Goal: Information Seeking & Learning: Find specific fact

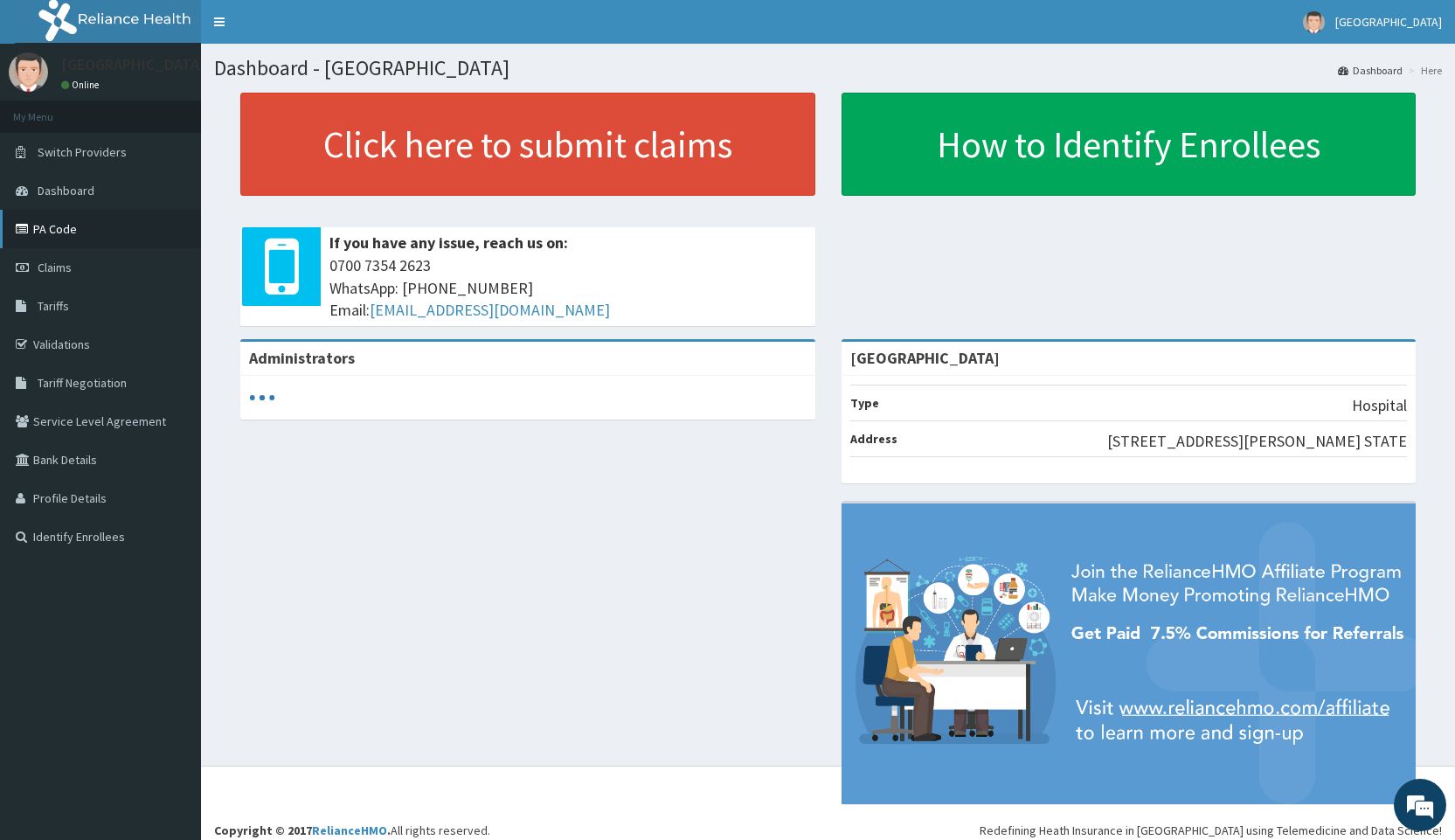
click at [53, 233] on link "PA Code" at bounding box center [100, 229] width 201 height 38
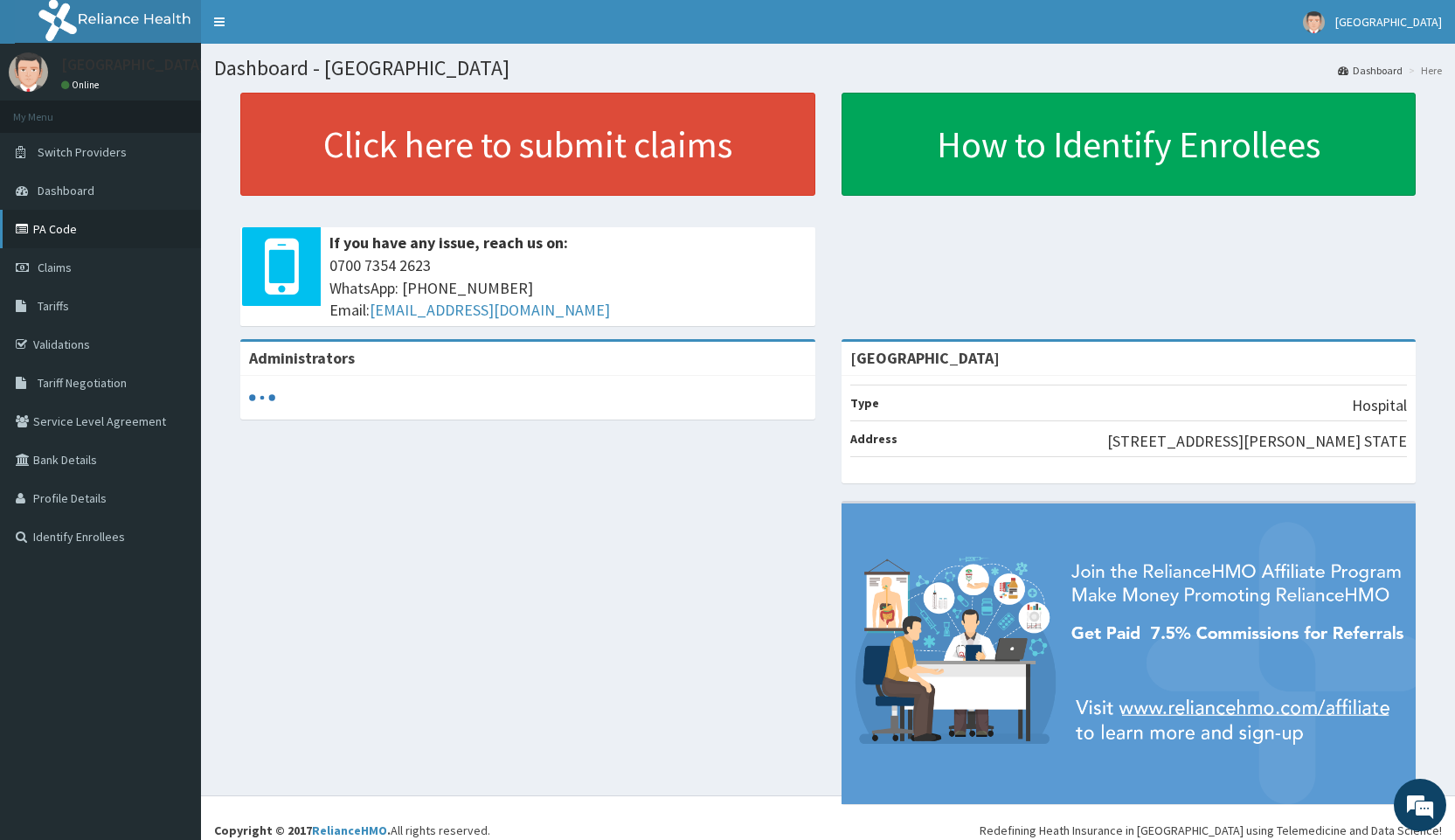
click at [62, 236] on link "PA Code" at bounding box center [100, 229] width 201 height 38
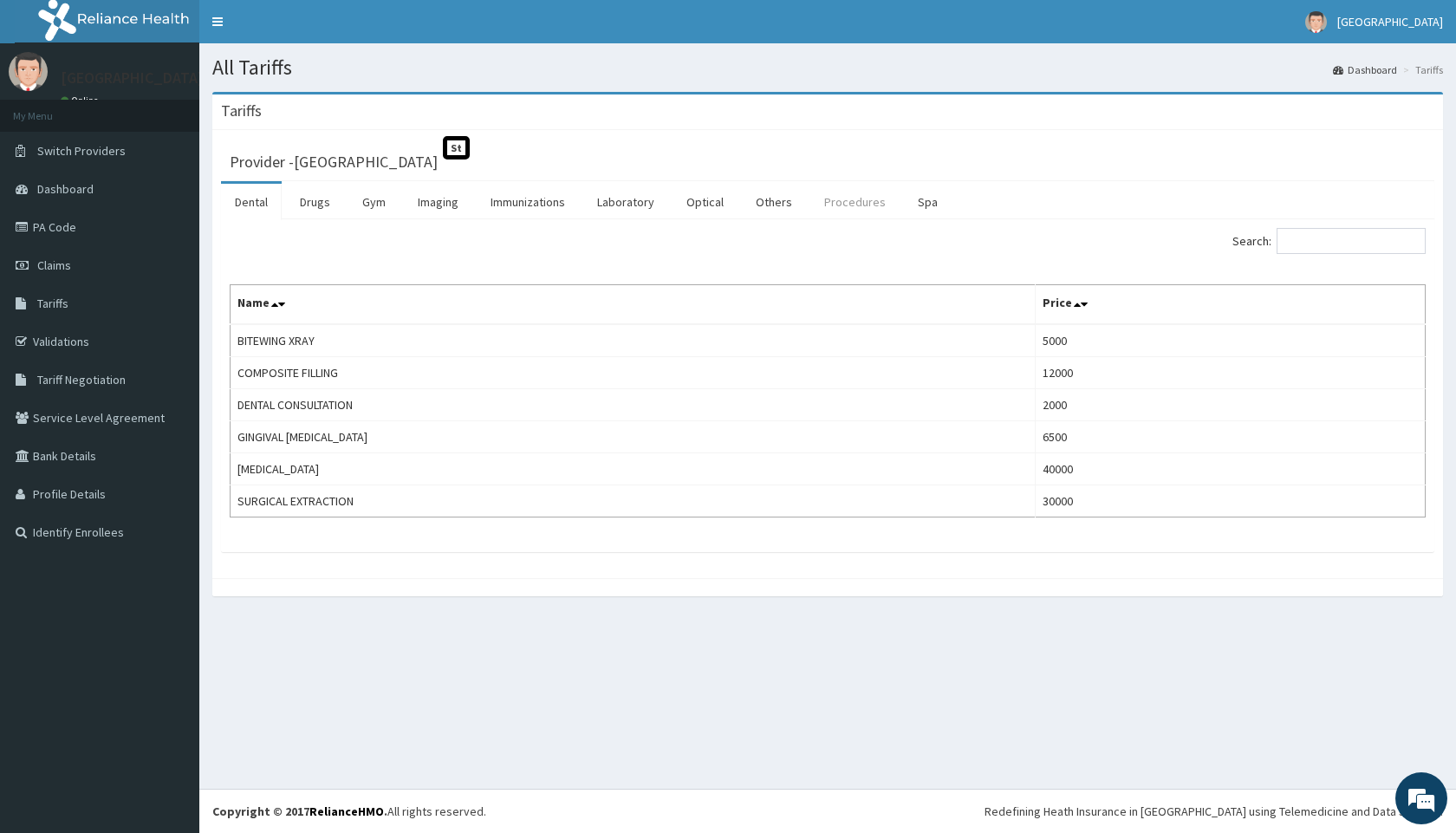
click at [841, 205] on link "Procedures" at bounding box center [855, 202] width 90 height 36
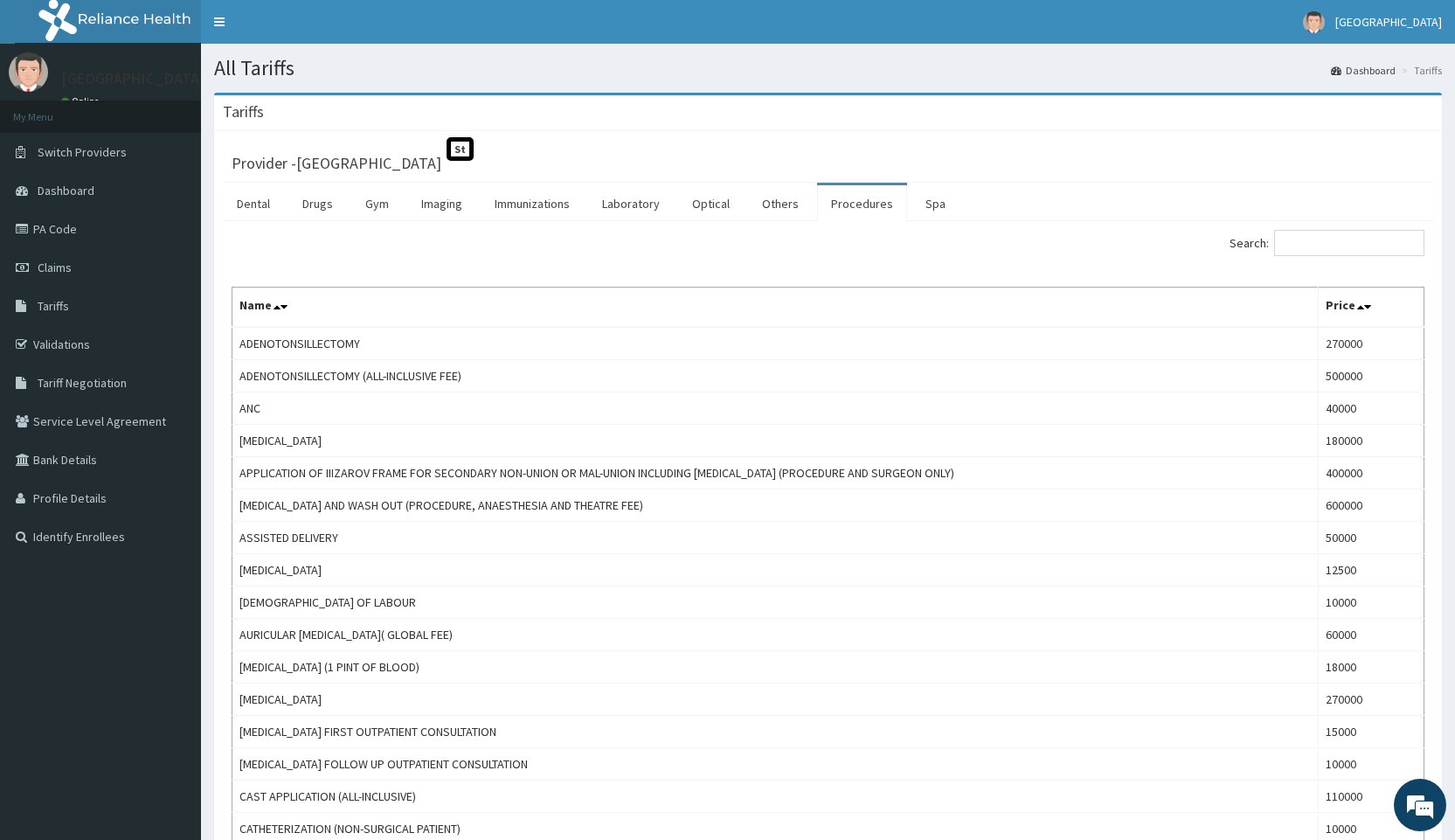
click at [1288, 247] on label "Search:" at bounding box center [1326, 242] width 195 height 26
click at [1288, 247] on input "Search:" at bounding box center [1349, 242] width 150 height 26
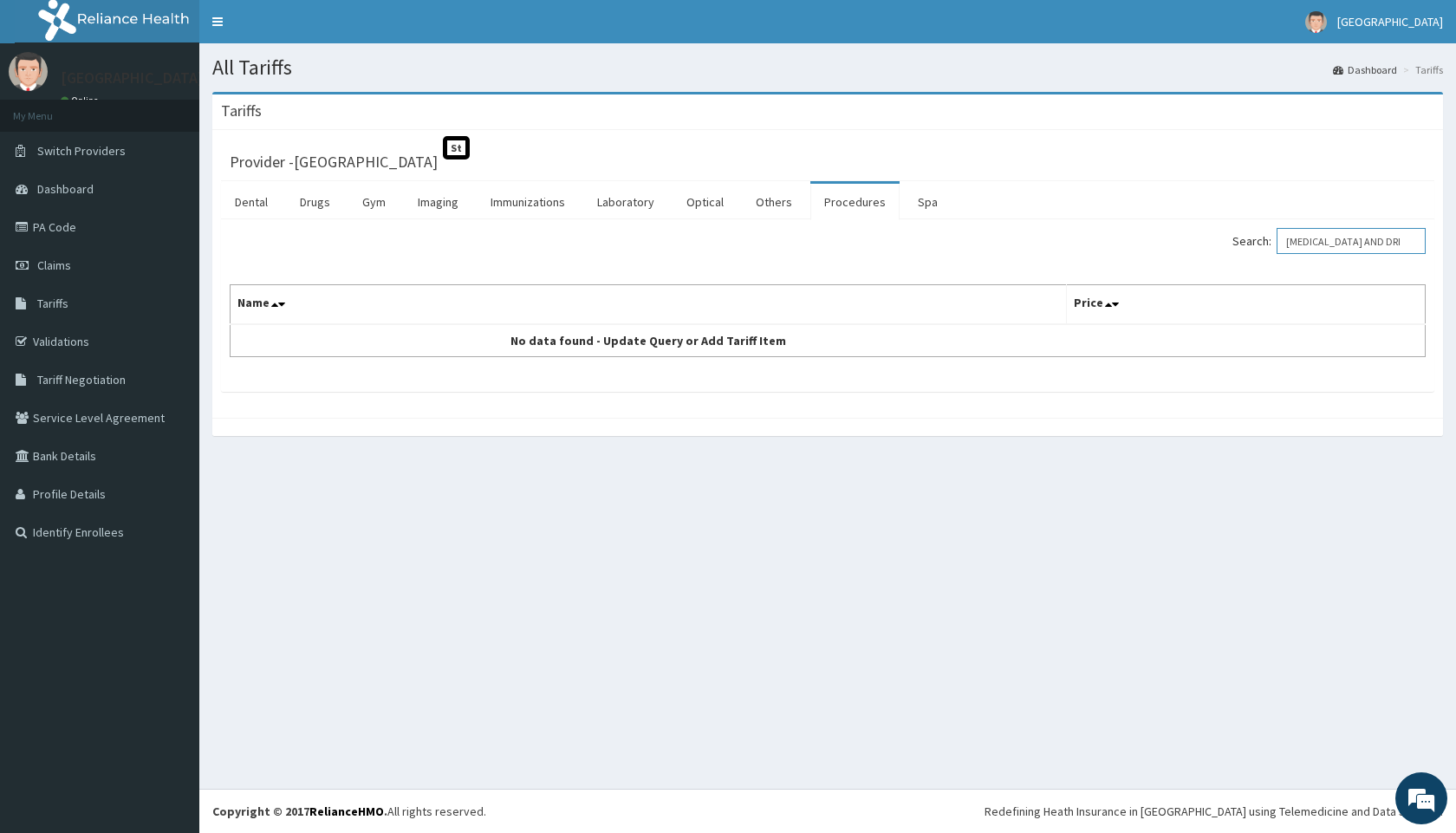
drag, startPoint x: 1411, startPoint y: 243, endPoint x: 1305, endPoint y: 245, distance: 106.0
click at [1305, 245] on input "[MEDICAL_DATA] AND DRI" at bounding box center [1351, 240] width 149 height 26
click at [1315, 237] on input "I78 C" at bounding box center [1351, 240] width 149 height 26
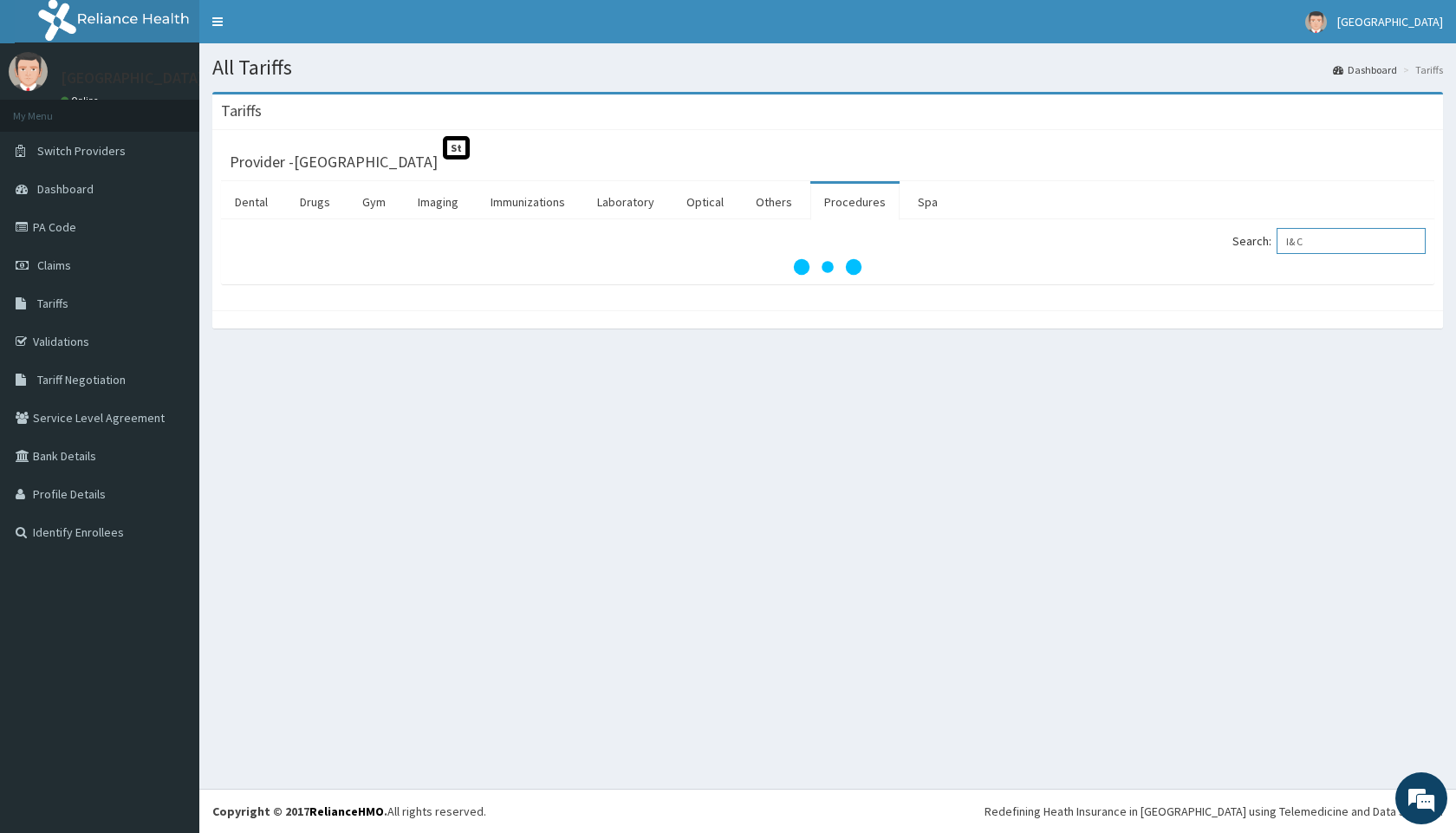
click at [1302, 243] on input "I& C" at bounding box center [1351, 240] width 149 height 26
click at [1306, 243] on input "I& C" at bounding box center [1351, 240] width 149 height 26
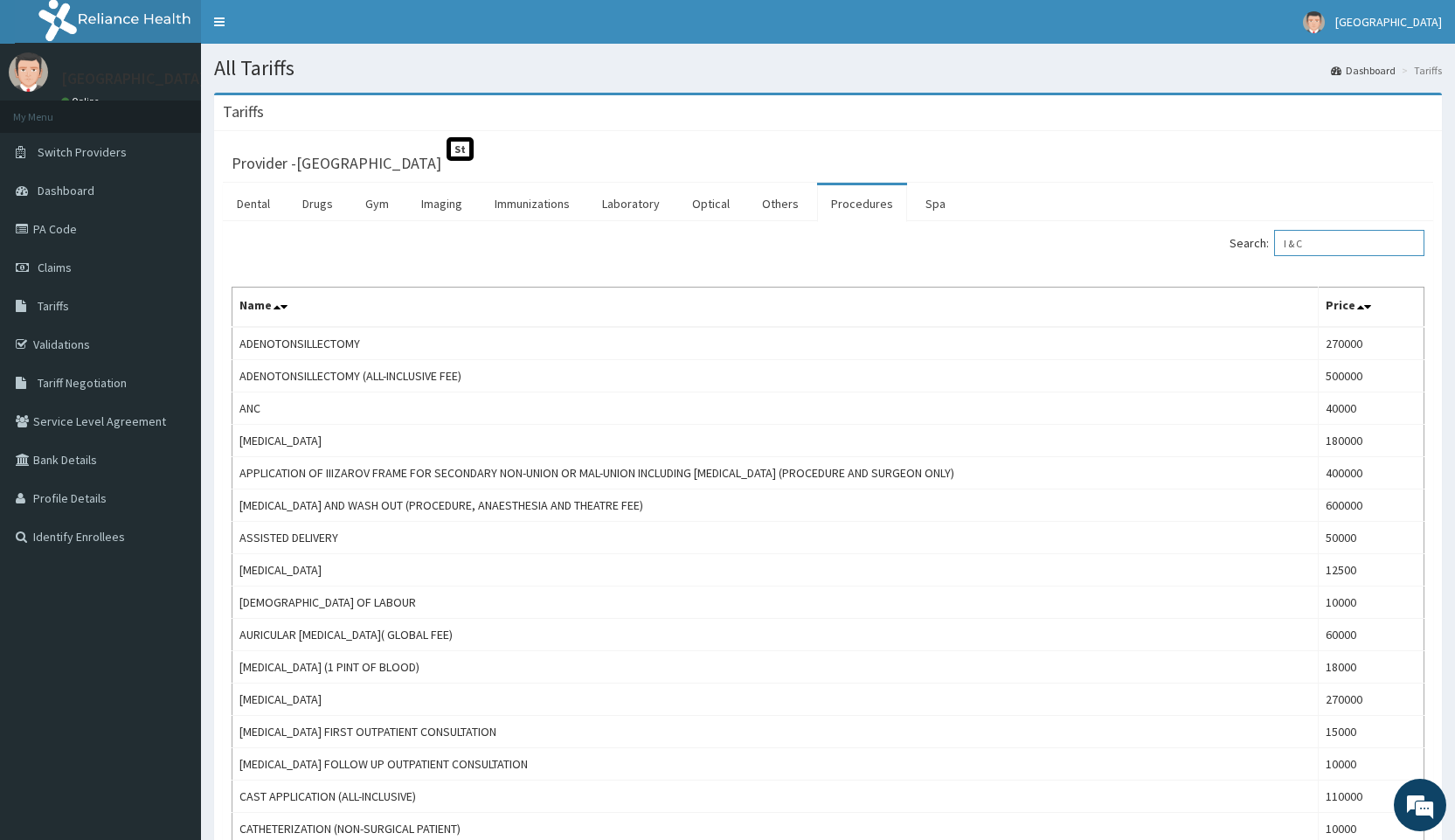
click at [1362, 241] on input "I & C" at bounding box center [1349, 242] width 150 height 26
type input "I & C"
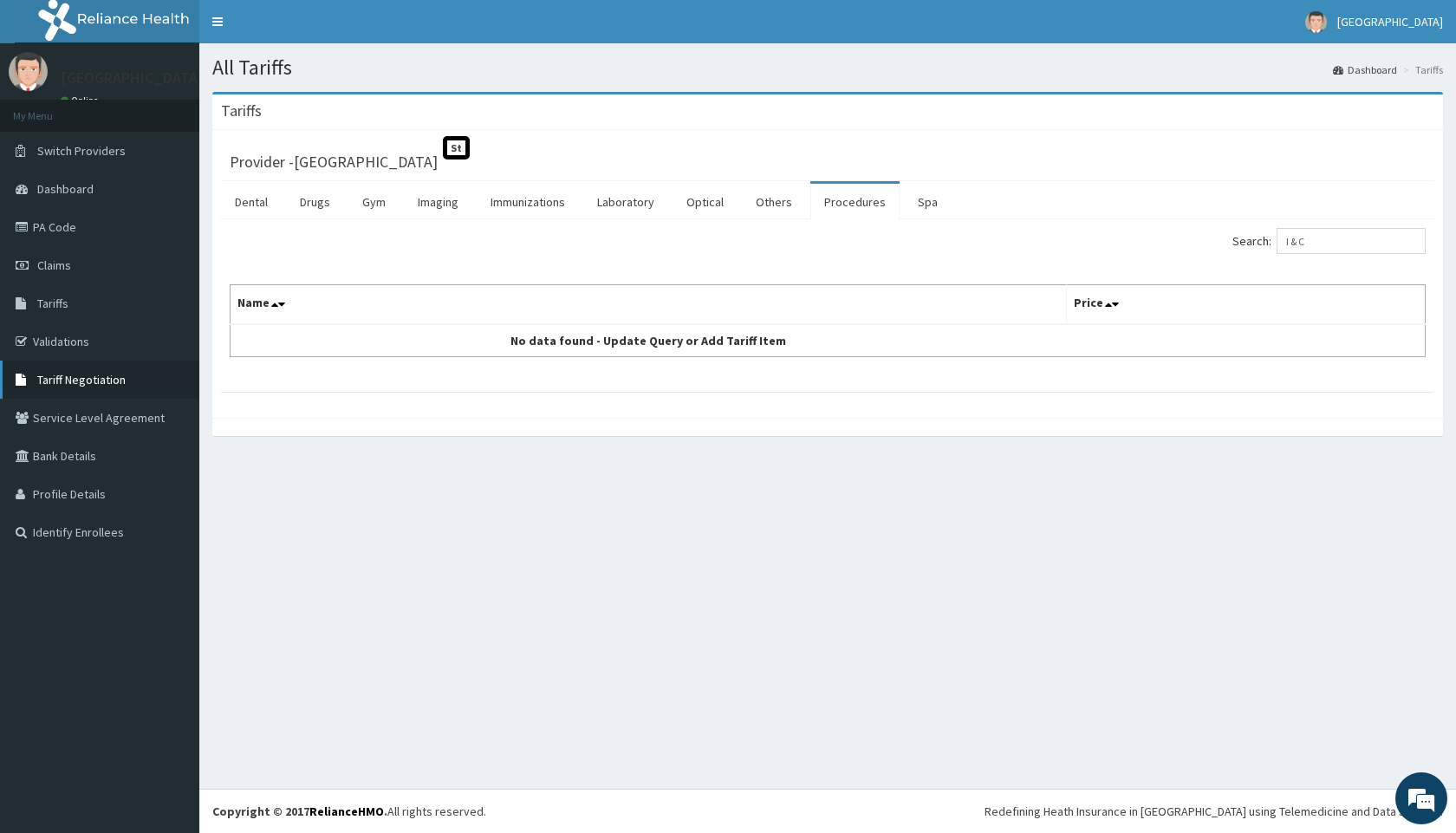
click at [68, 381] on span "Tariff Negotiation" at bounding box center [81, 379] width 89 height 15
